Goal: Check status: Check status

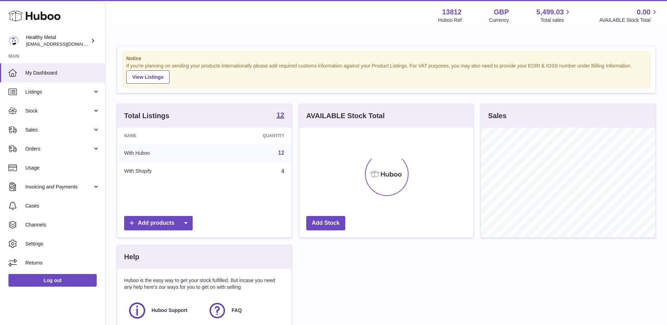
scroll to position [110, 174]
click at [34, 108] on span "Stock" at bounding box center [58, 111] width 67 height 7
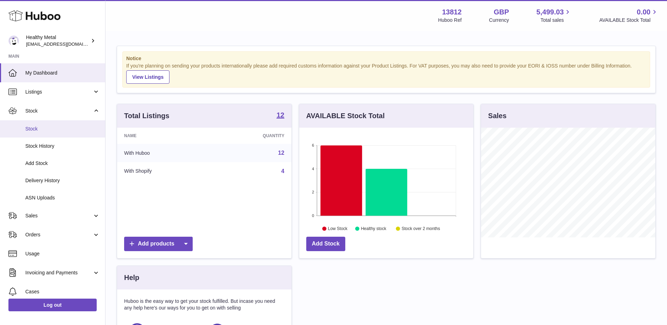
click at [38, 129] on span "Stock" at bounding box center [62, 129] width 75 height 7
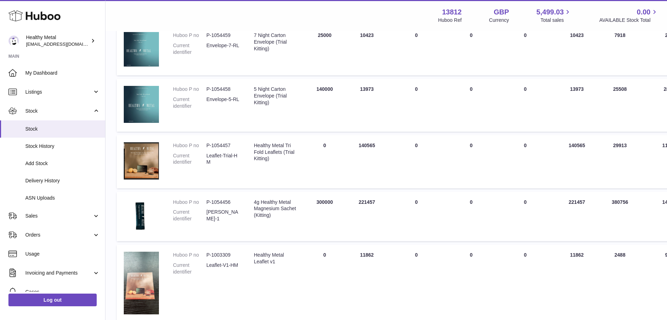
scroll to position [211, 0]
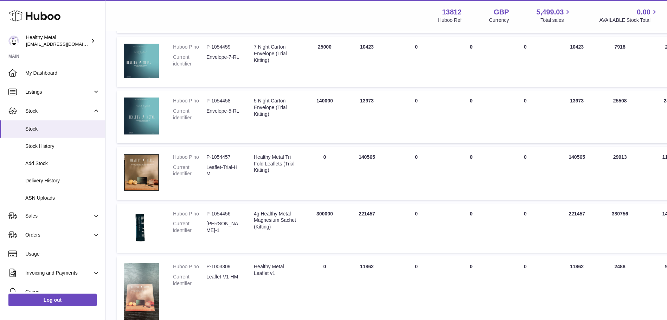
drag, startPoint x: 370, startPoint y: 98, endPoint x: 350, endPoint y: 98, distance: 20.1
click at [350, 98] on td "ON HAND Total 13973" at bounding box center [367, 116] width 42 height 53
copy td "13973"
drag, startPoint x: 372, startPoint y: 211, endPoint x: 344, endPoint y: 211, distance: 27.8
click at [346, 211] on td "ON HAND Total 221457" at bounding box center [367, 228] width 42 height 50
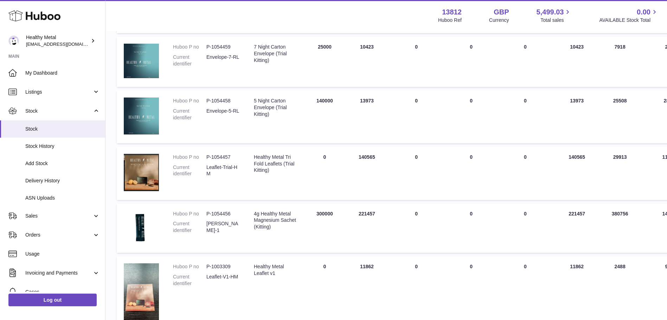
copy td "221457"
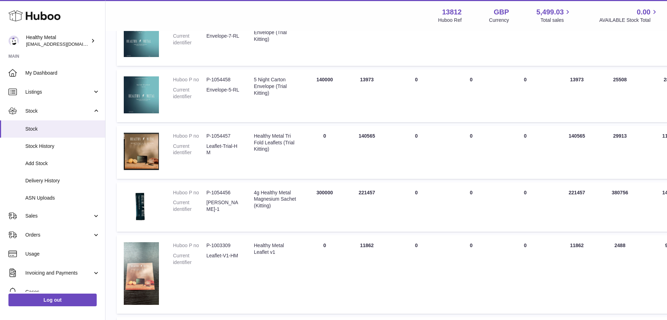
scroll to position [241, 0]
